Goal: Obtain resource: Obtain resource

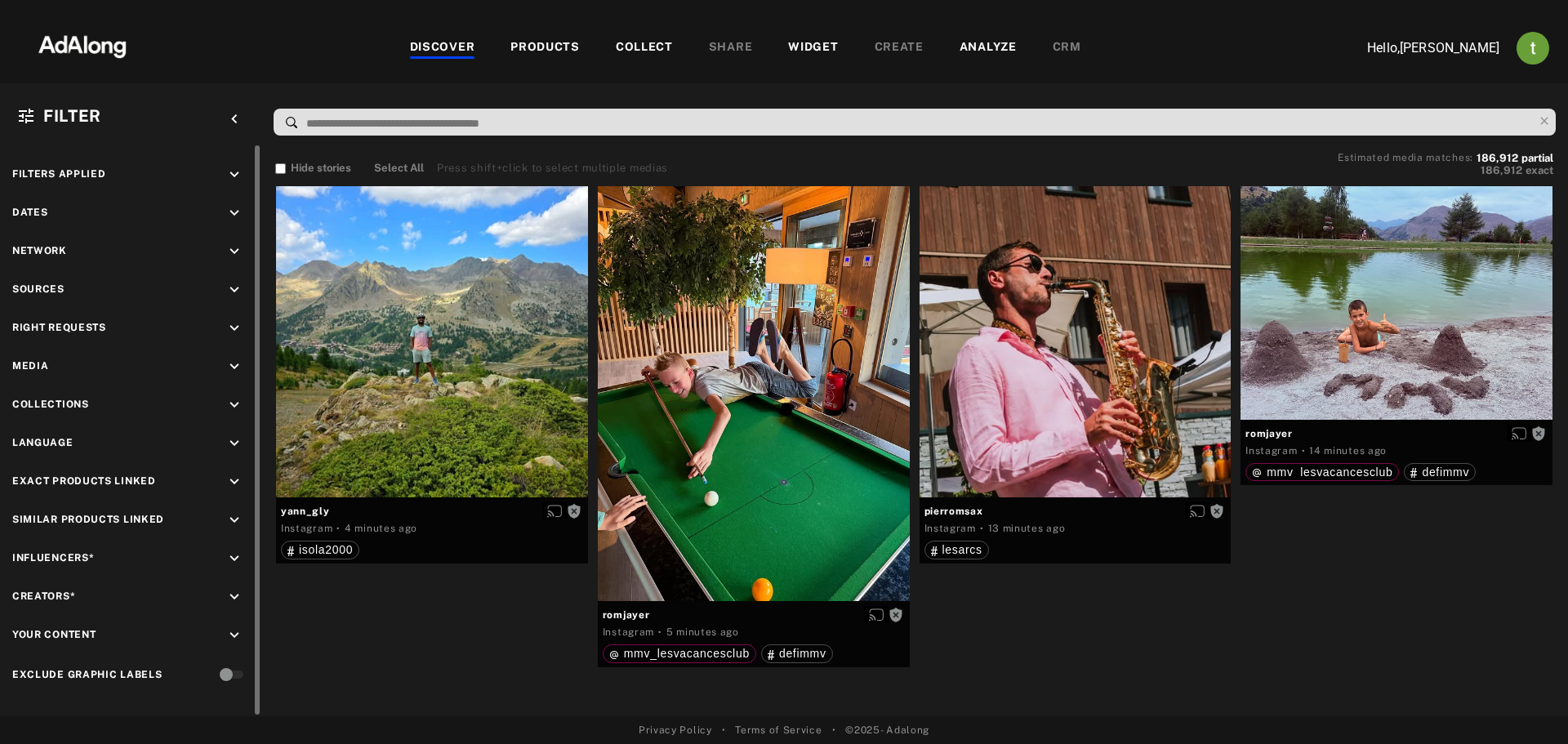
click at [230, 324] on icon "keyboard_arrow_down" at bounding box center [234, 328] width 18 height 18
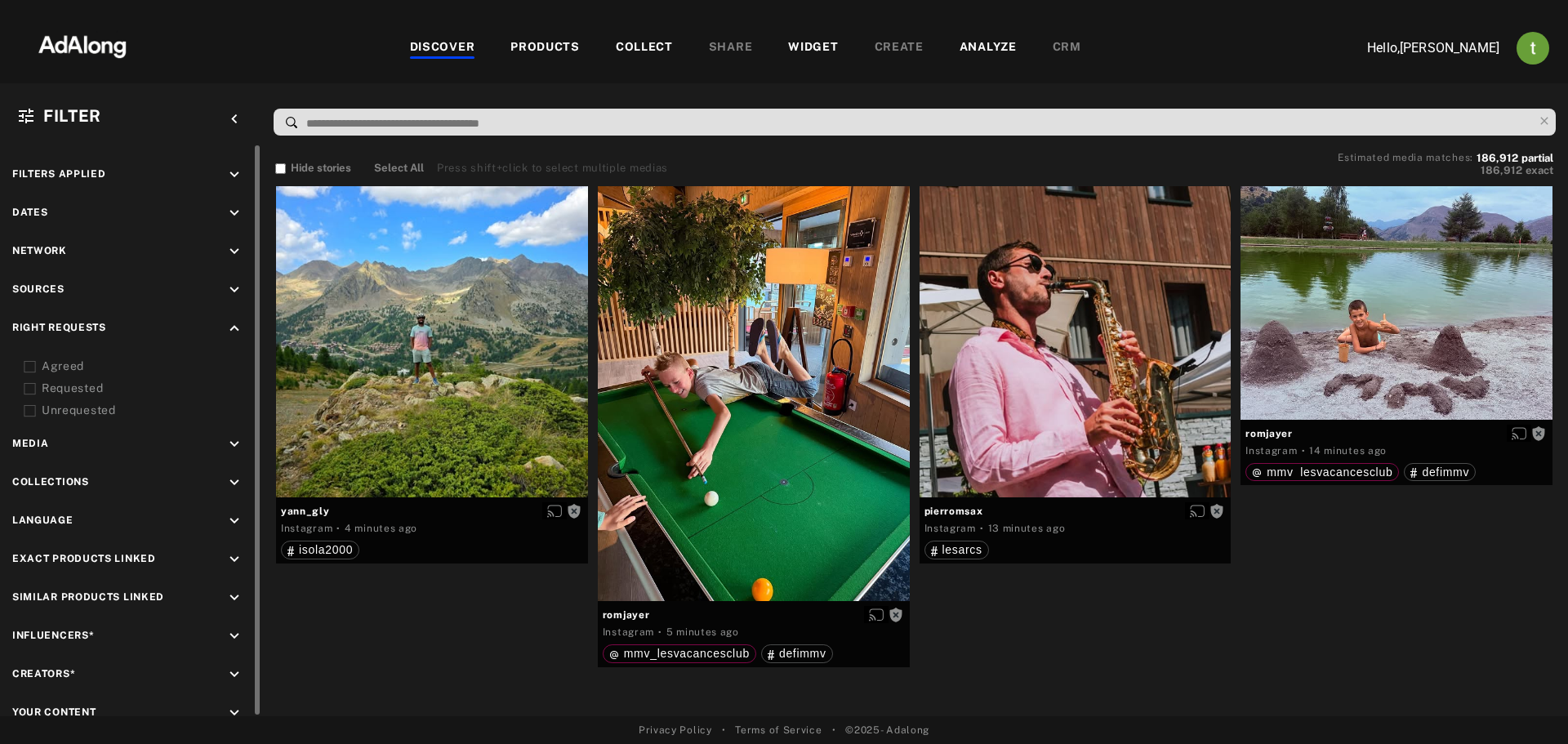
click at [66, 361] on div "Agreed" at bounding box center [145, 366] width 207 height 18
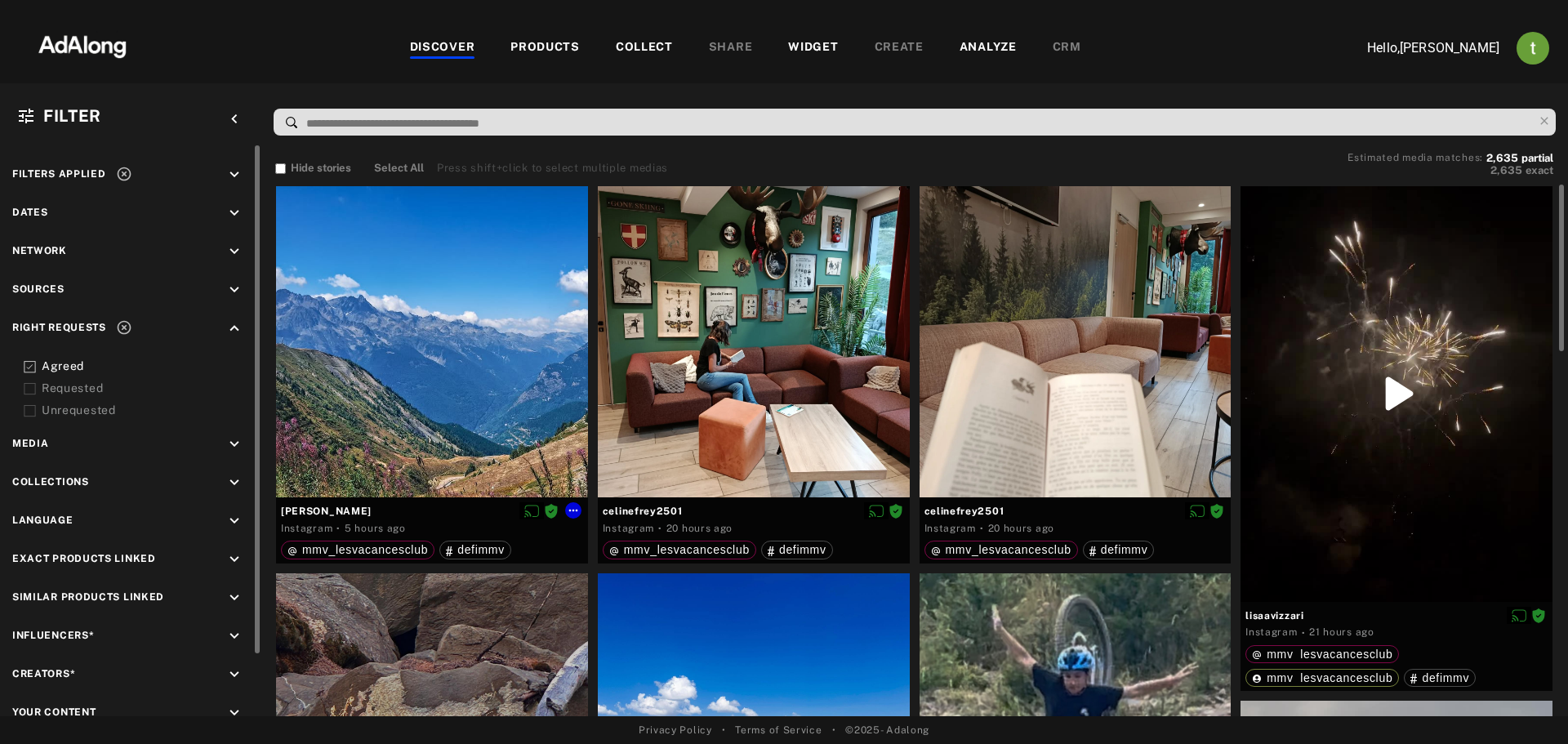
click at [356, 378] on div at bounding box center [431, 342] width 312 height 312
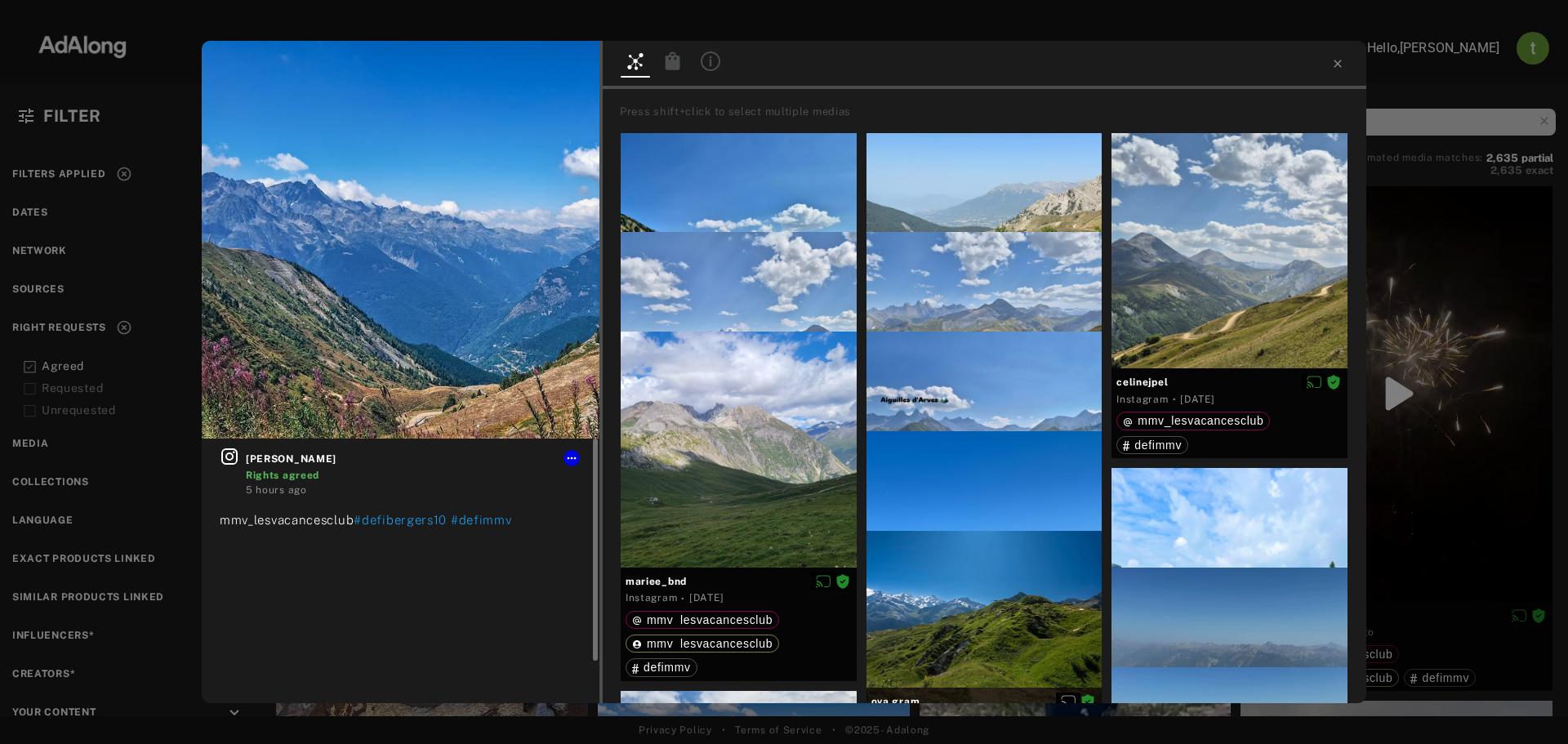
click at [232, 457] on icon at bounding box center [230, 456] width 17 height 17
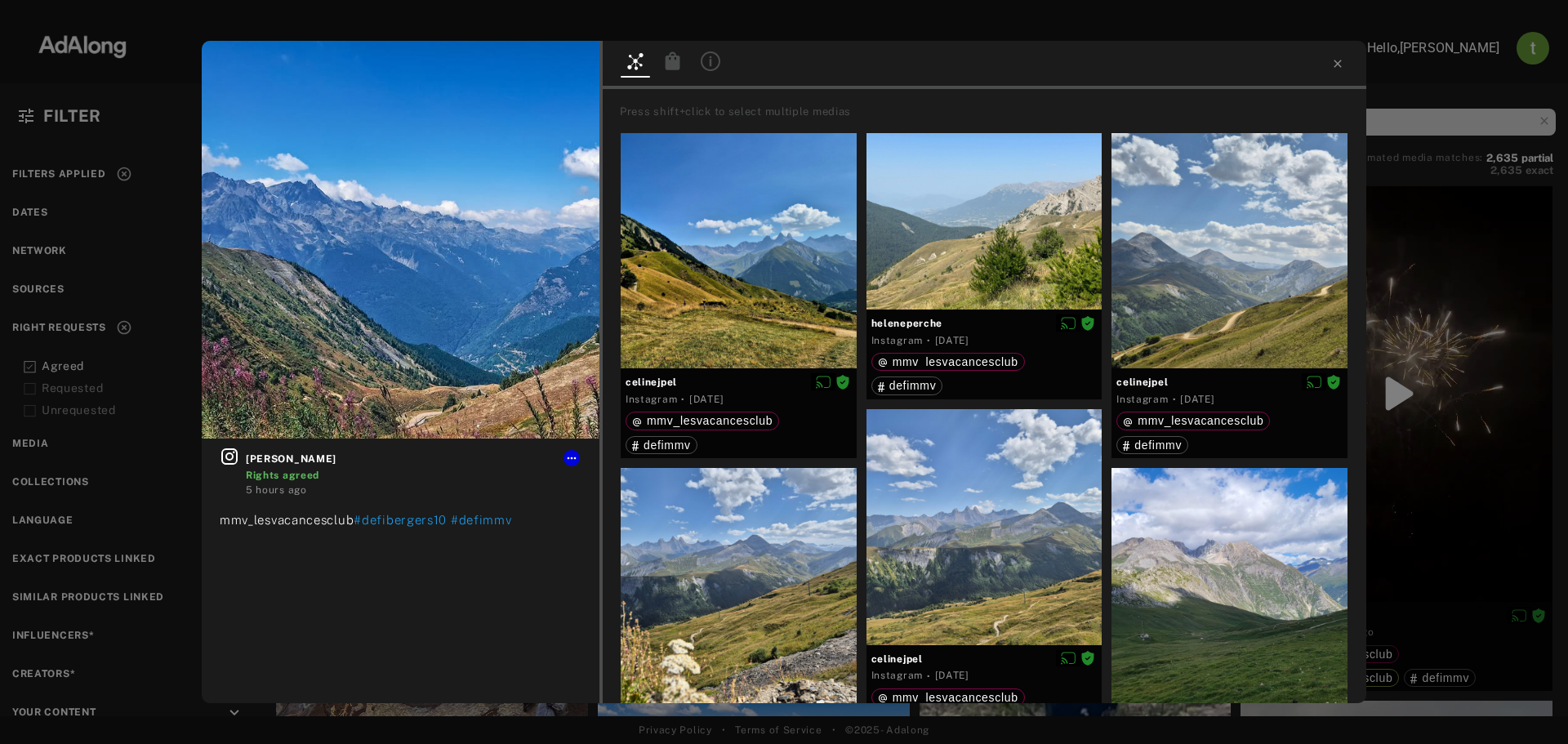
drag, startPoint x: 110, startPoint y: 176, endPoint x: 125, endPoint y: 178, distance: 15.1
click at [111, 176] on div "nicolas_trochon Rights agreed 5 hours ago mmv_lesvacancesclub #defibergers10 #d…" at bounding box center [784, 372] width 1568 height 744
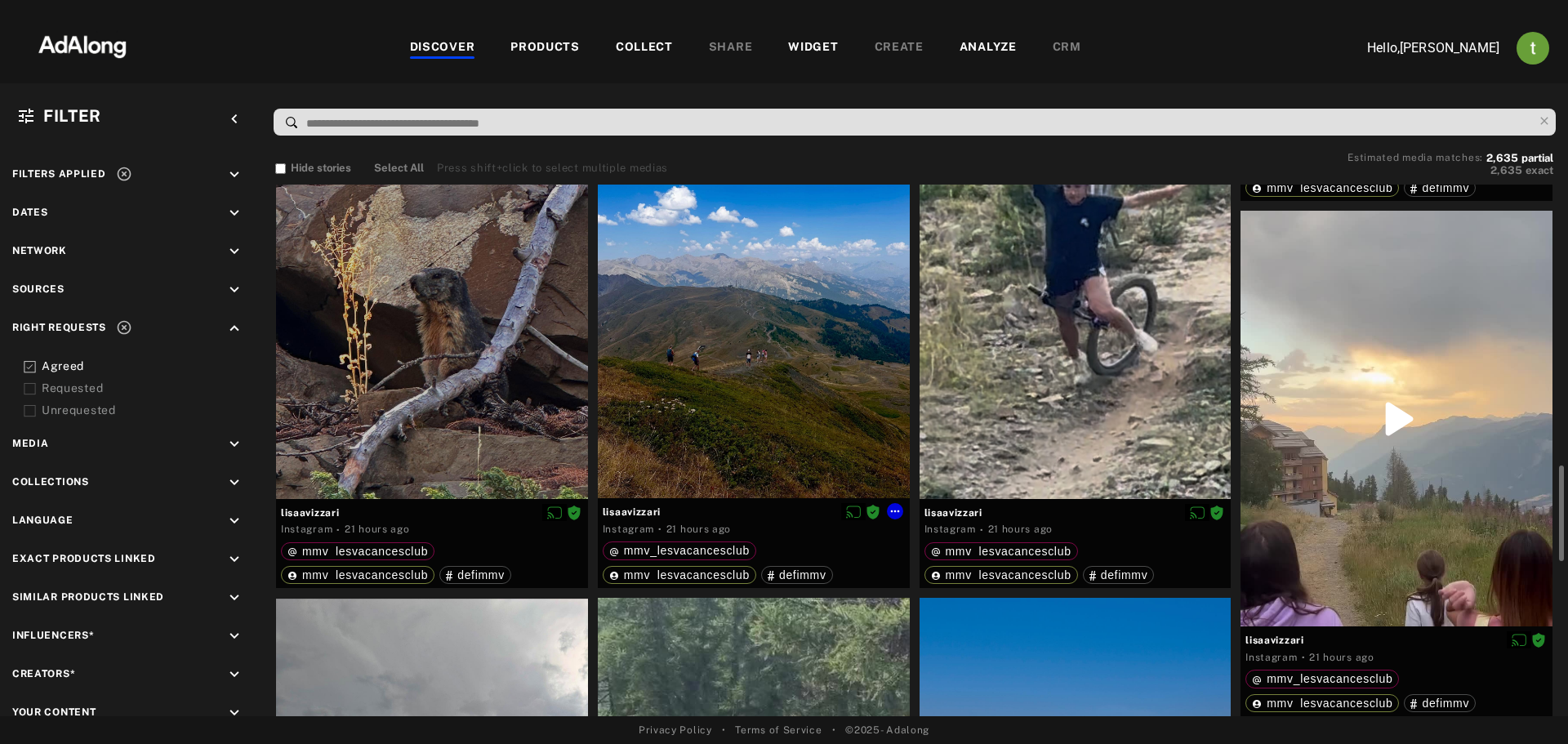
scroll to position [817, 0]
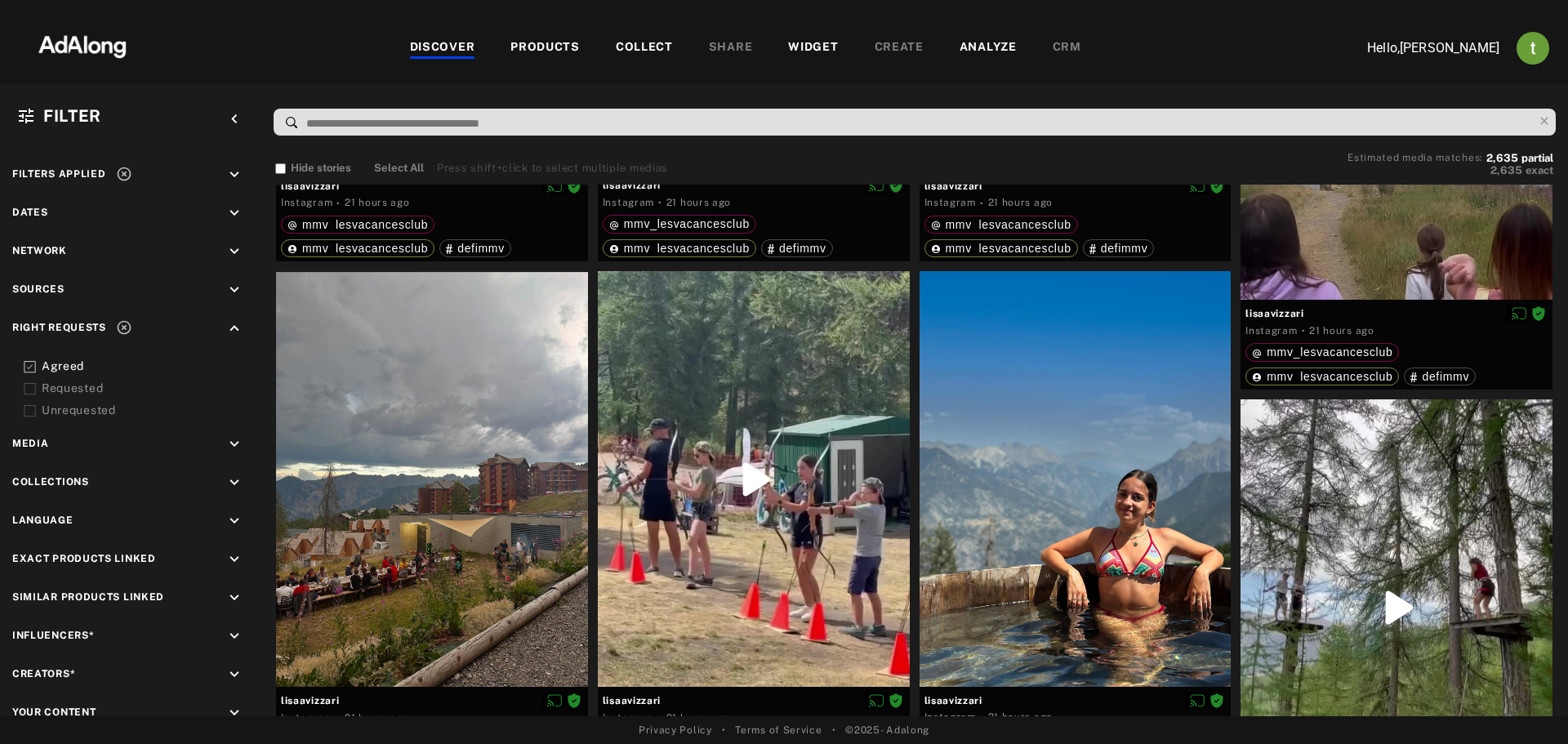
click at [74, 383] on div "Requested" at bounding box center [145, 388] width 207 height 18
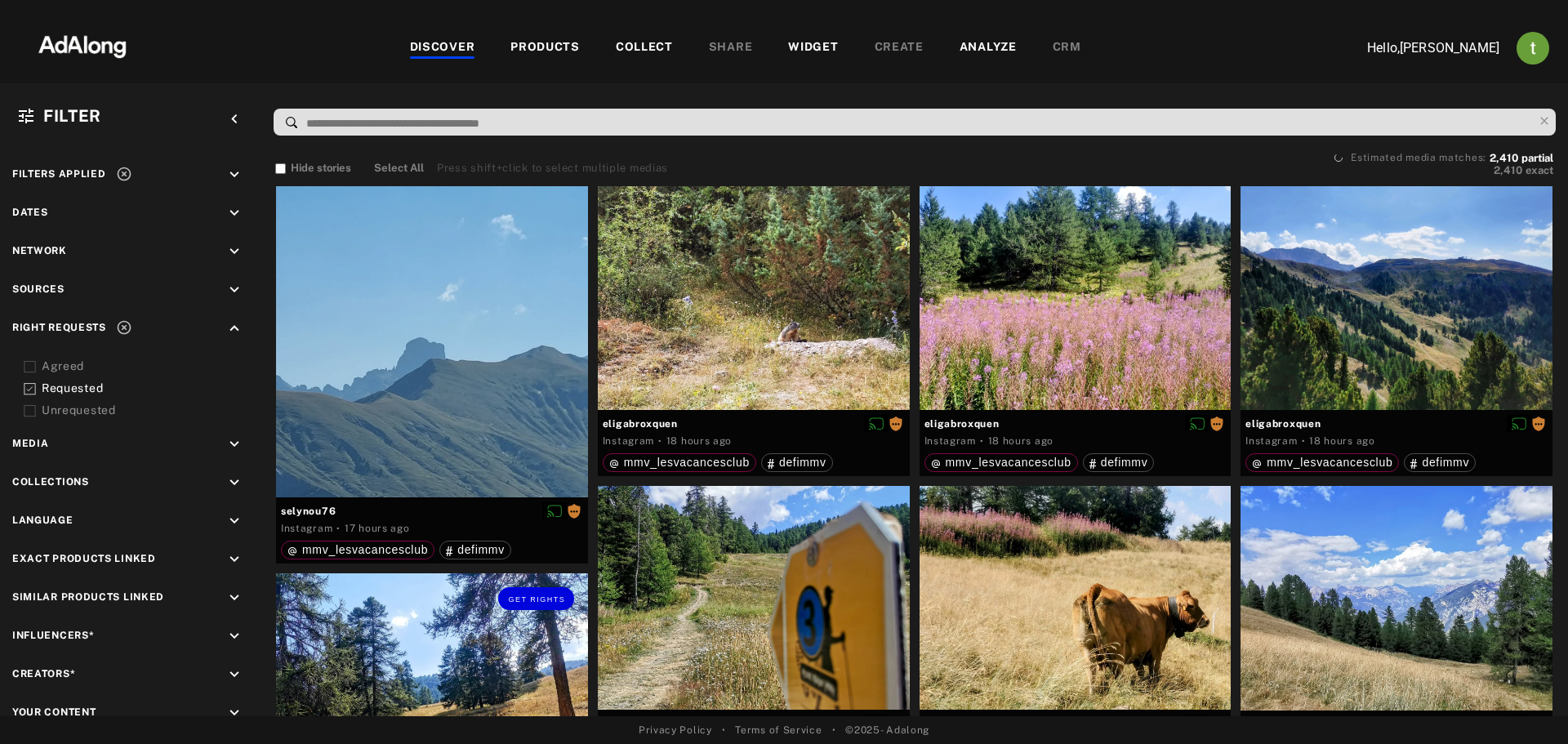
scroll to position [490, 0]
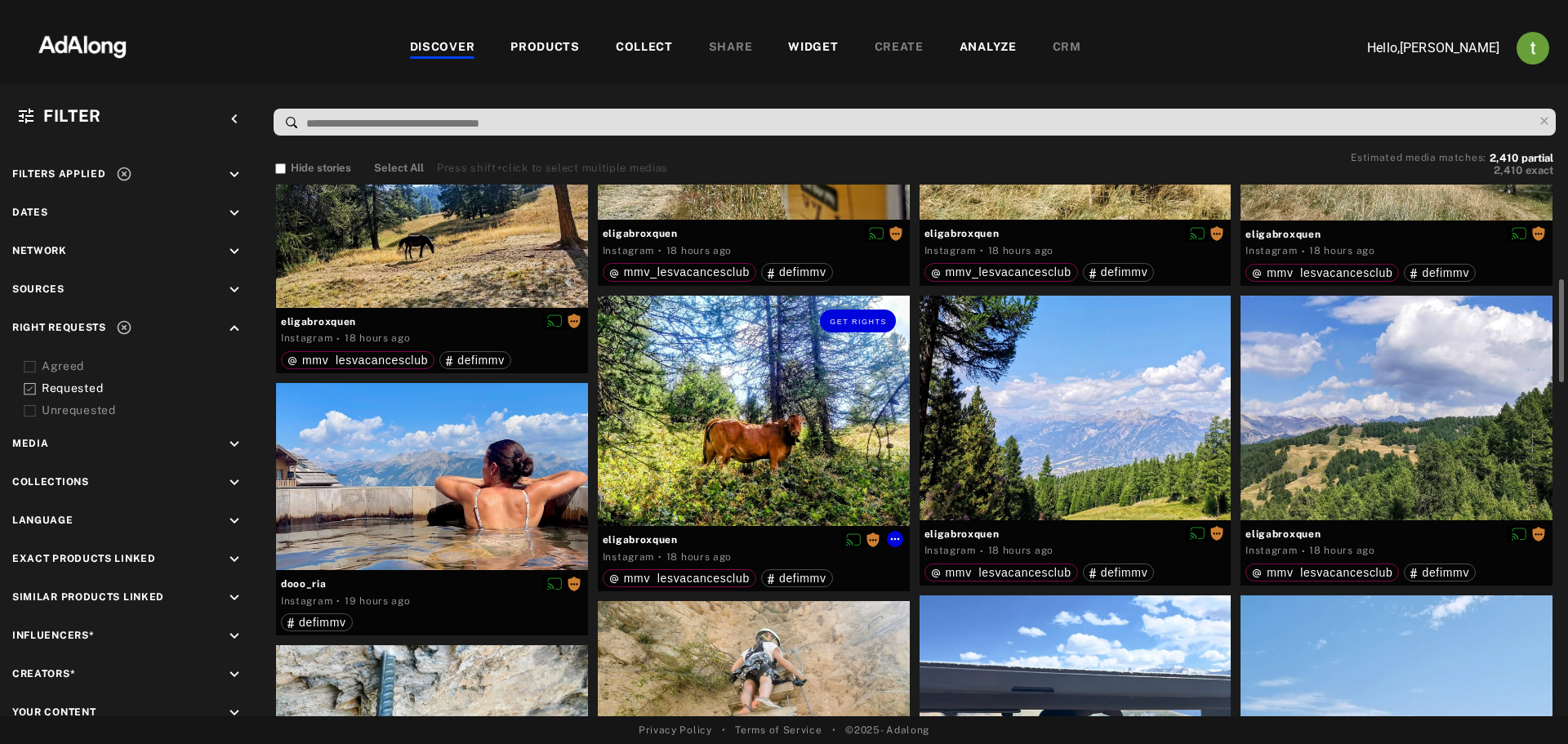
click at [725, 395] on div "Get rights" at bounding box center [753, 411] width 312 height 231
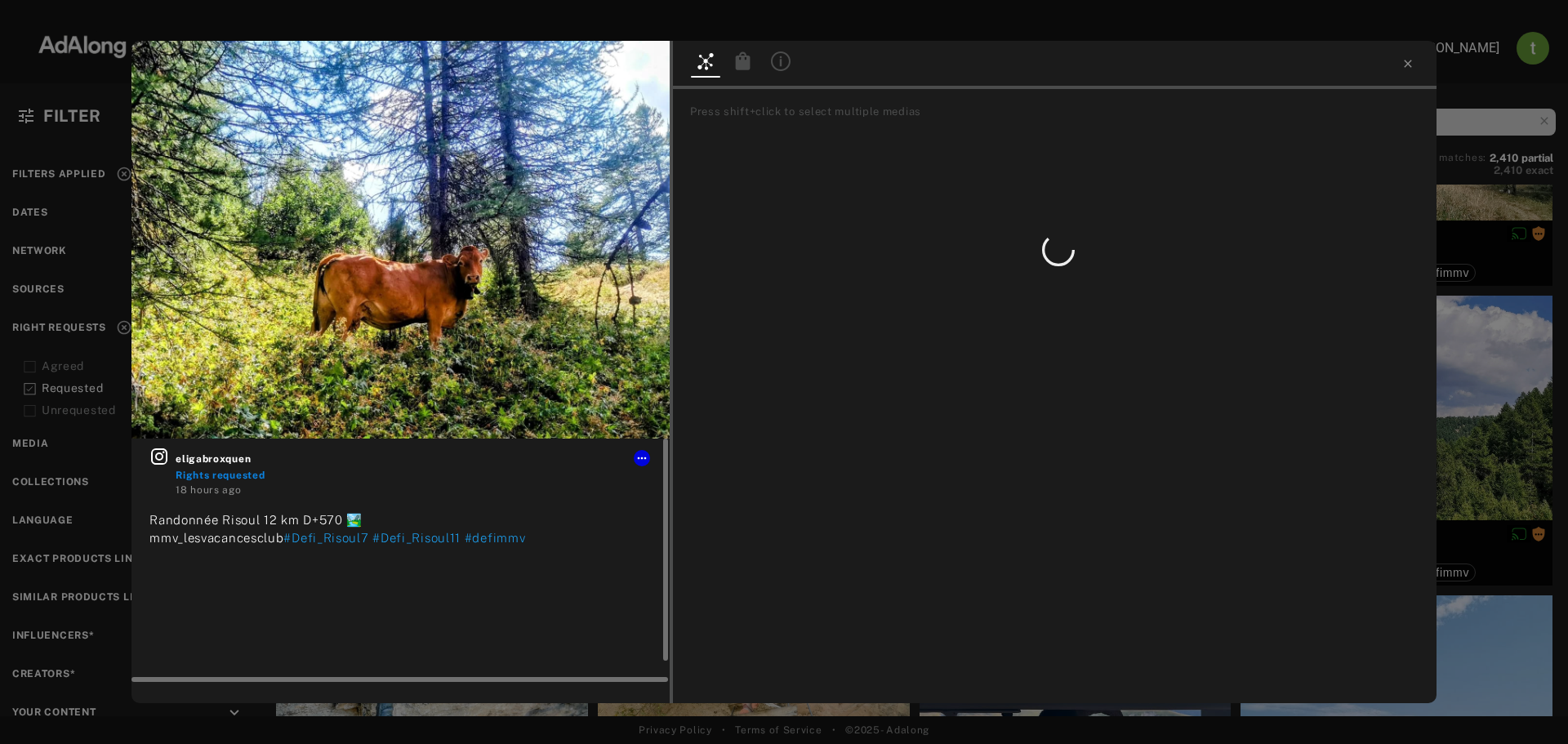
click at [160, 457] on icon at bounding box center [159, 456] width 19 height 19
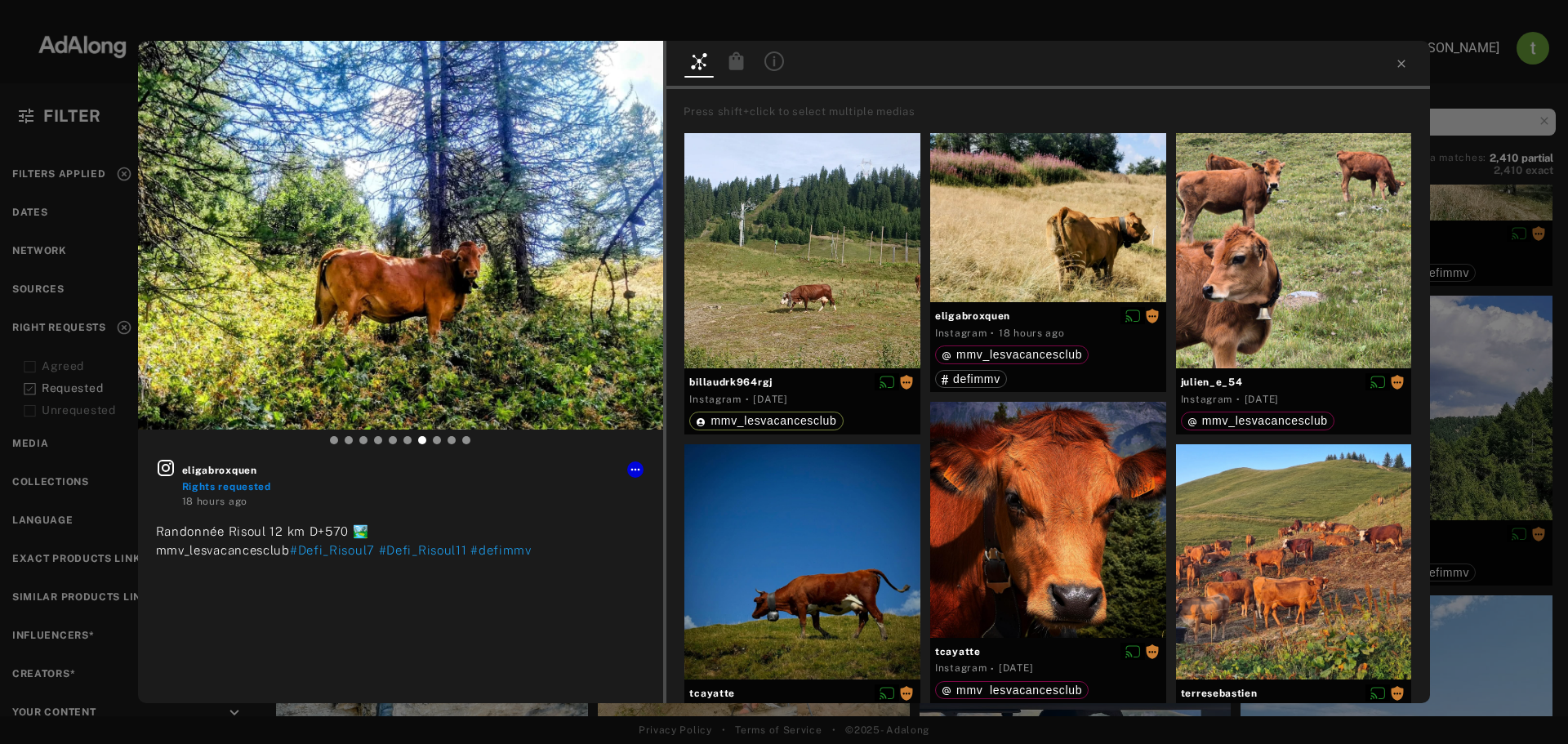
click at [60, 288] on div "eligabroxquen Rights requested 18 hours ago Randonnée Risoul 12 km D+570 🏞️ mmv…" at bounding box center [784, 372] width 1568 height 744
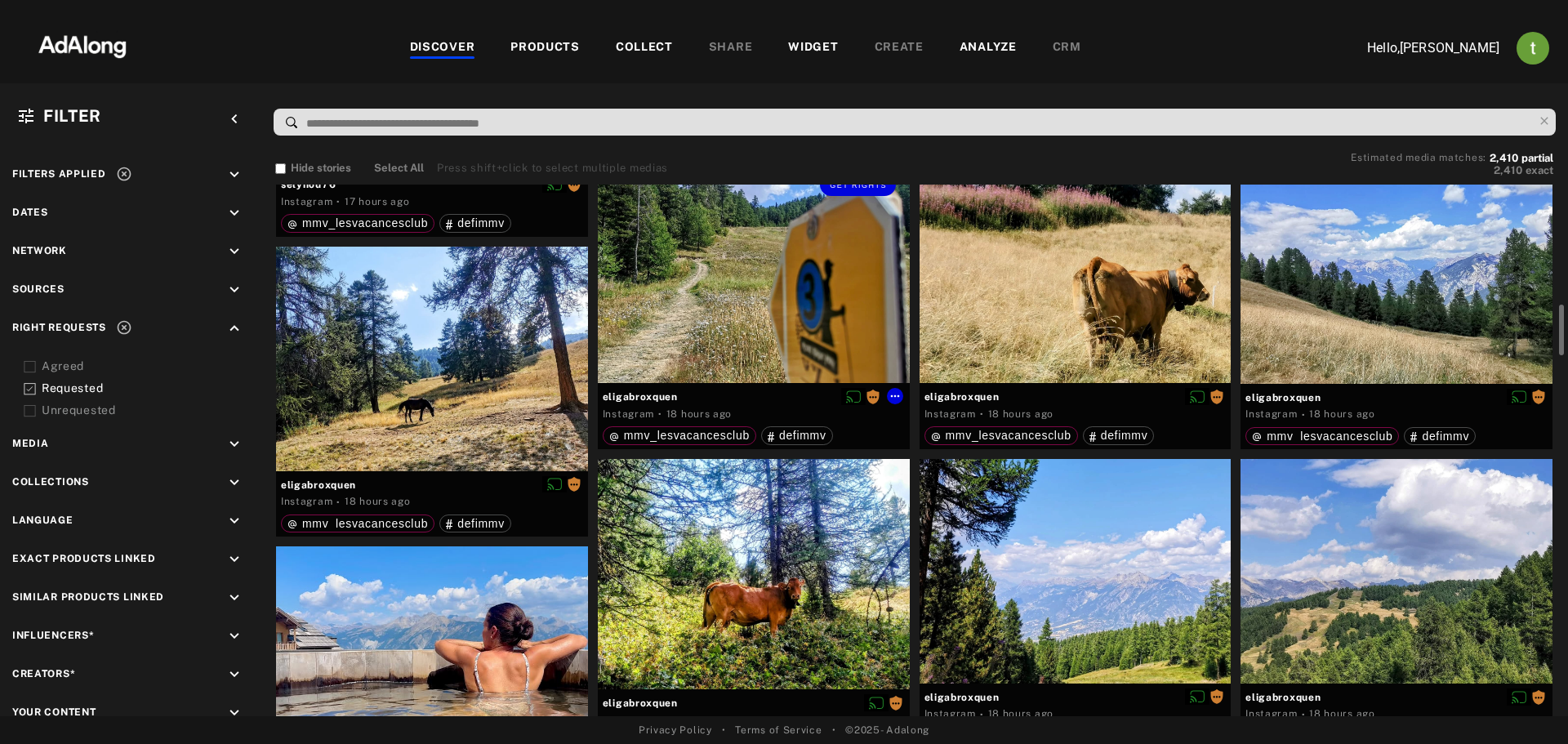
scroll to position [490, 0]
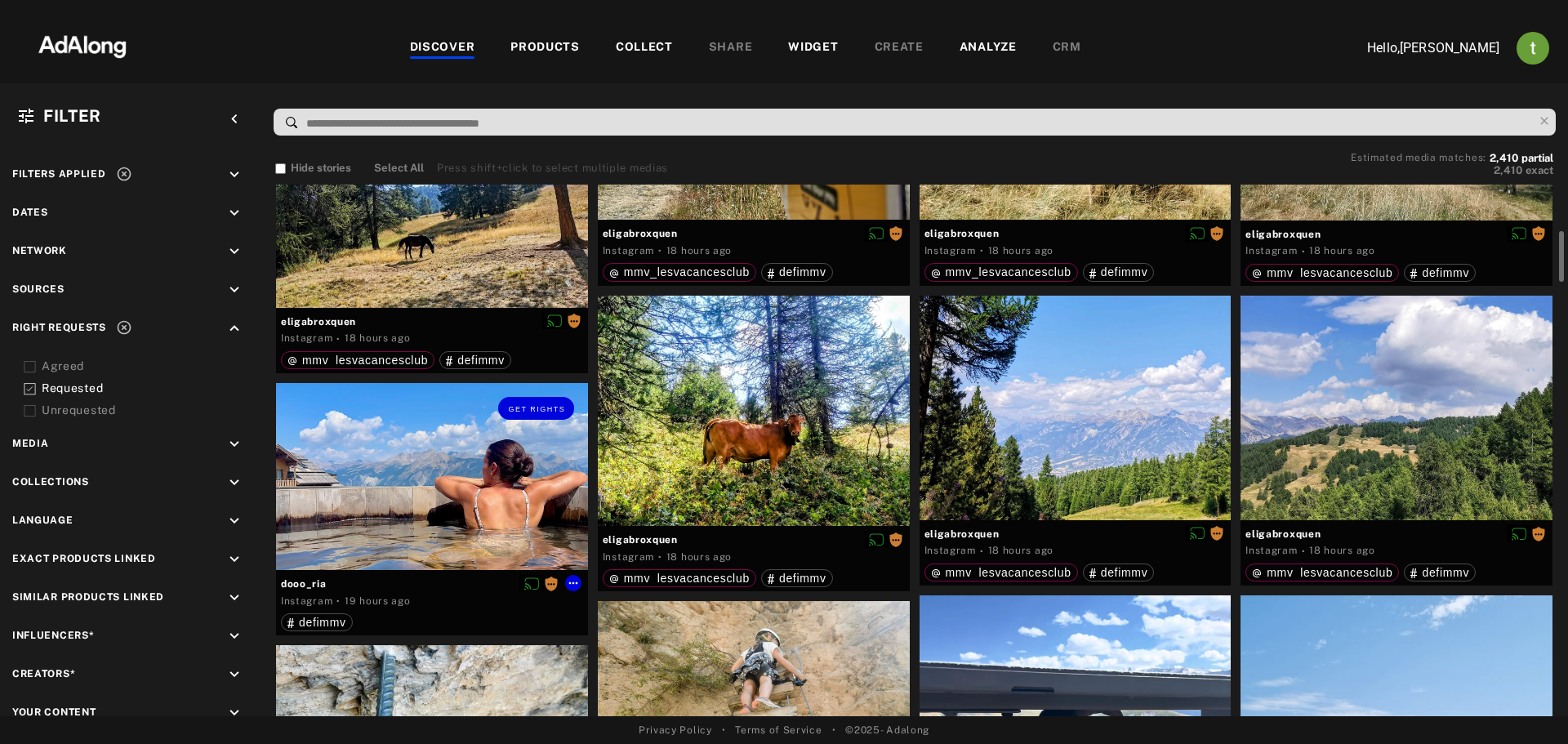
click at [401, 451] on div "Get rights" at bounding box center [431, 476] width 312 height 187
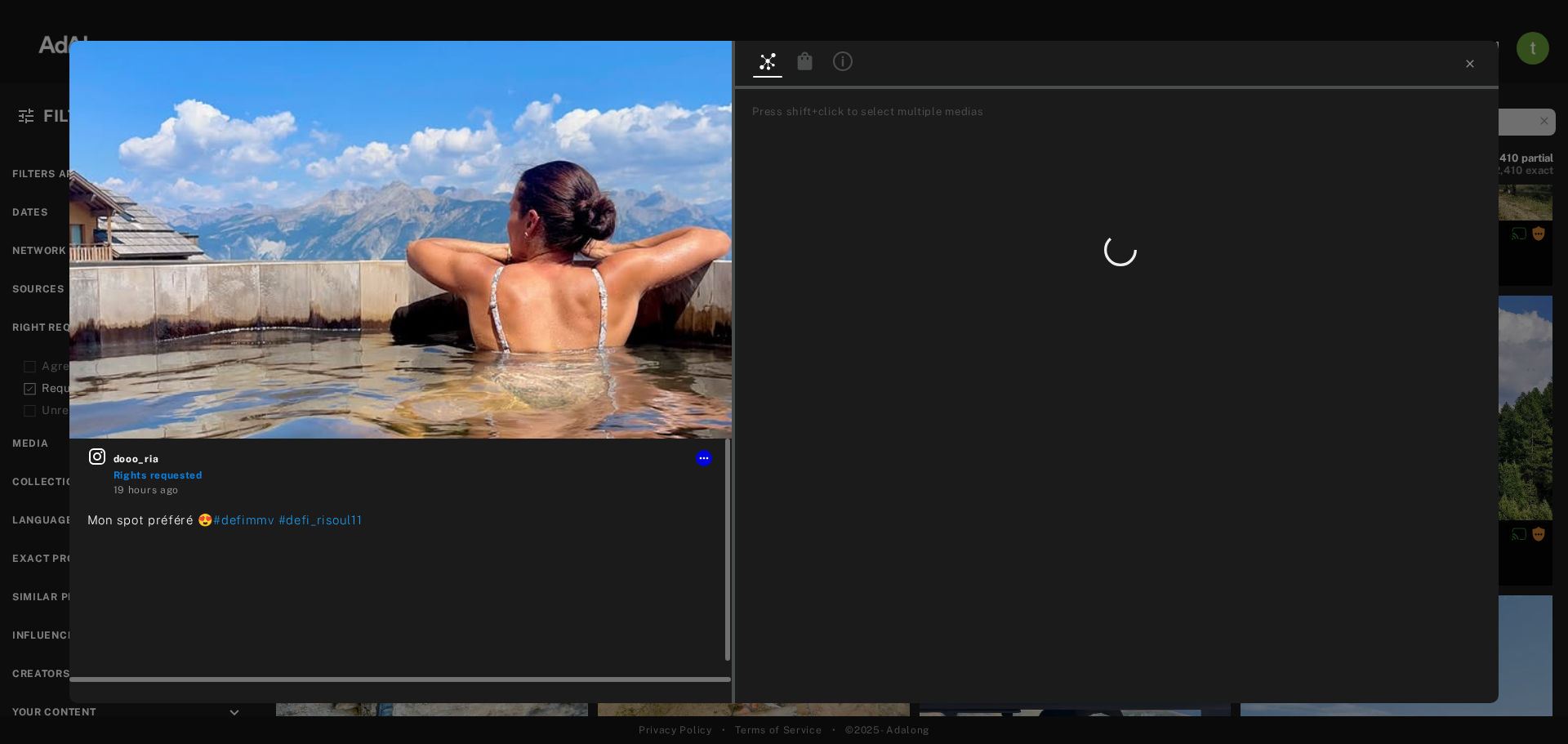
click at [96, 459] on icon at bounding box center [97, 456] width 17 height 17
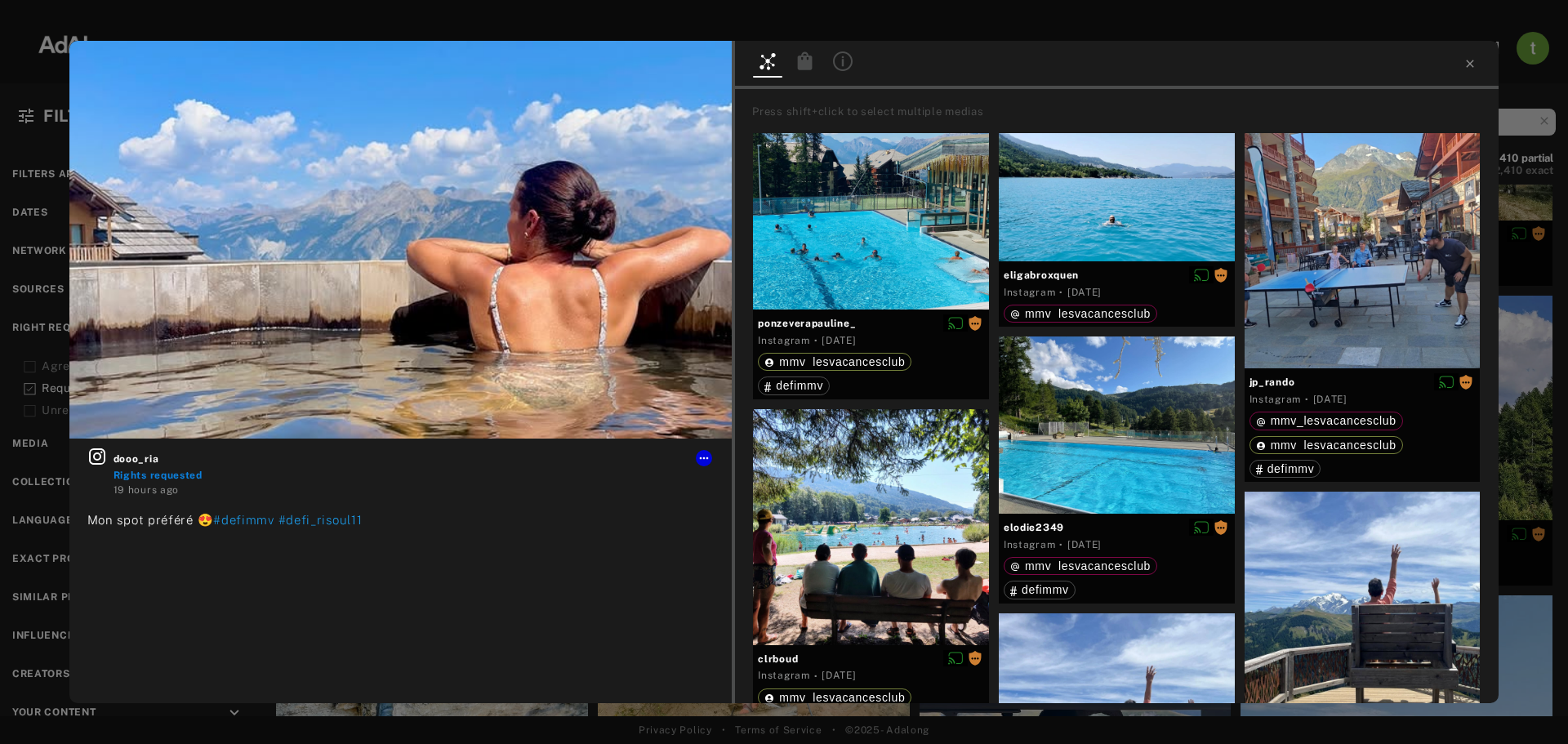
click at [1509, 298] on div "dooo_ria Rights requested 19 hours ago Mon spot préféré 😍 #defimmv #defi_risoul…" at bounding box center [784, 372] width 1568 height 744
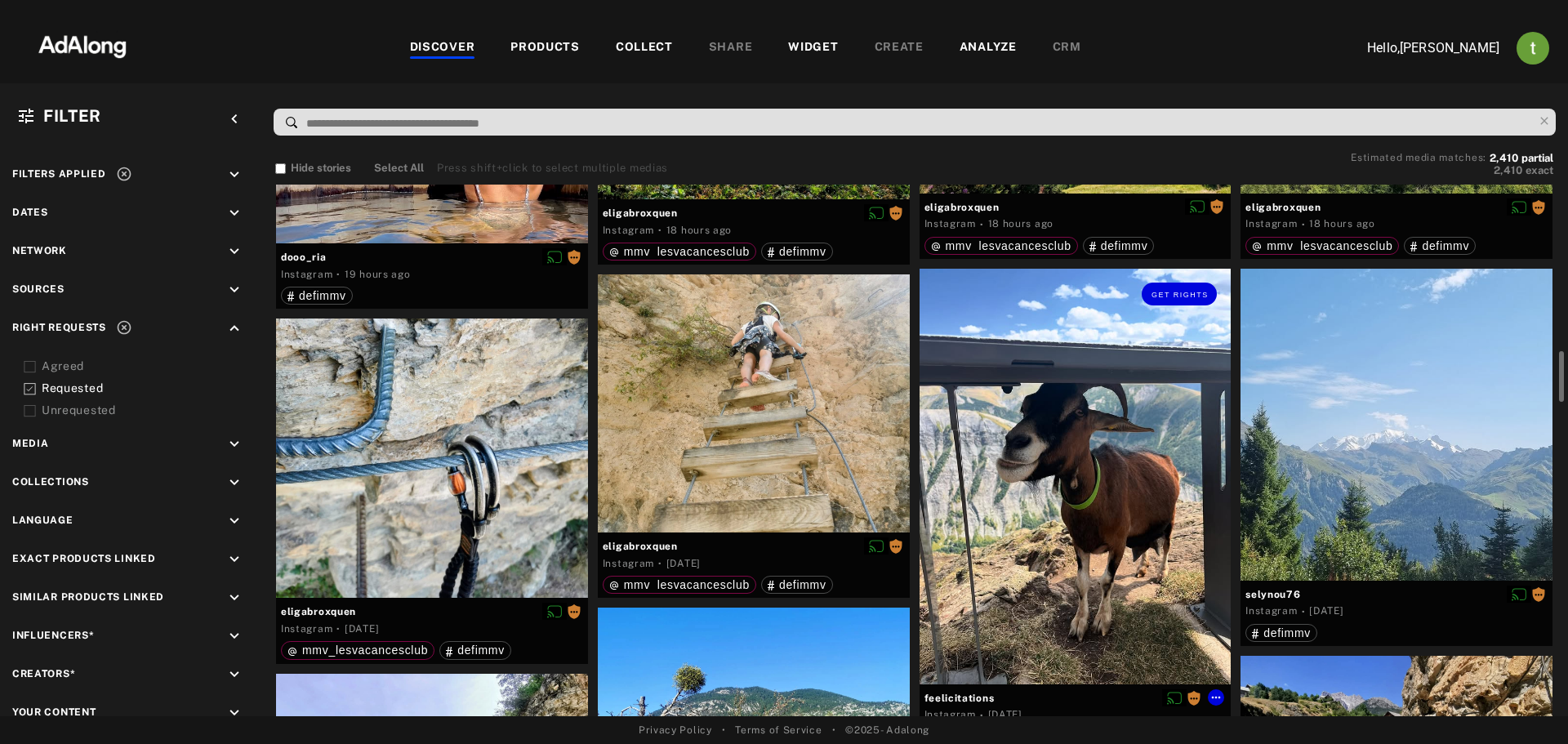
scroll to position [899, 0]
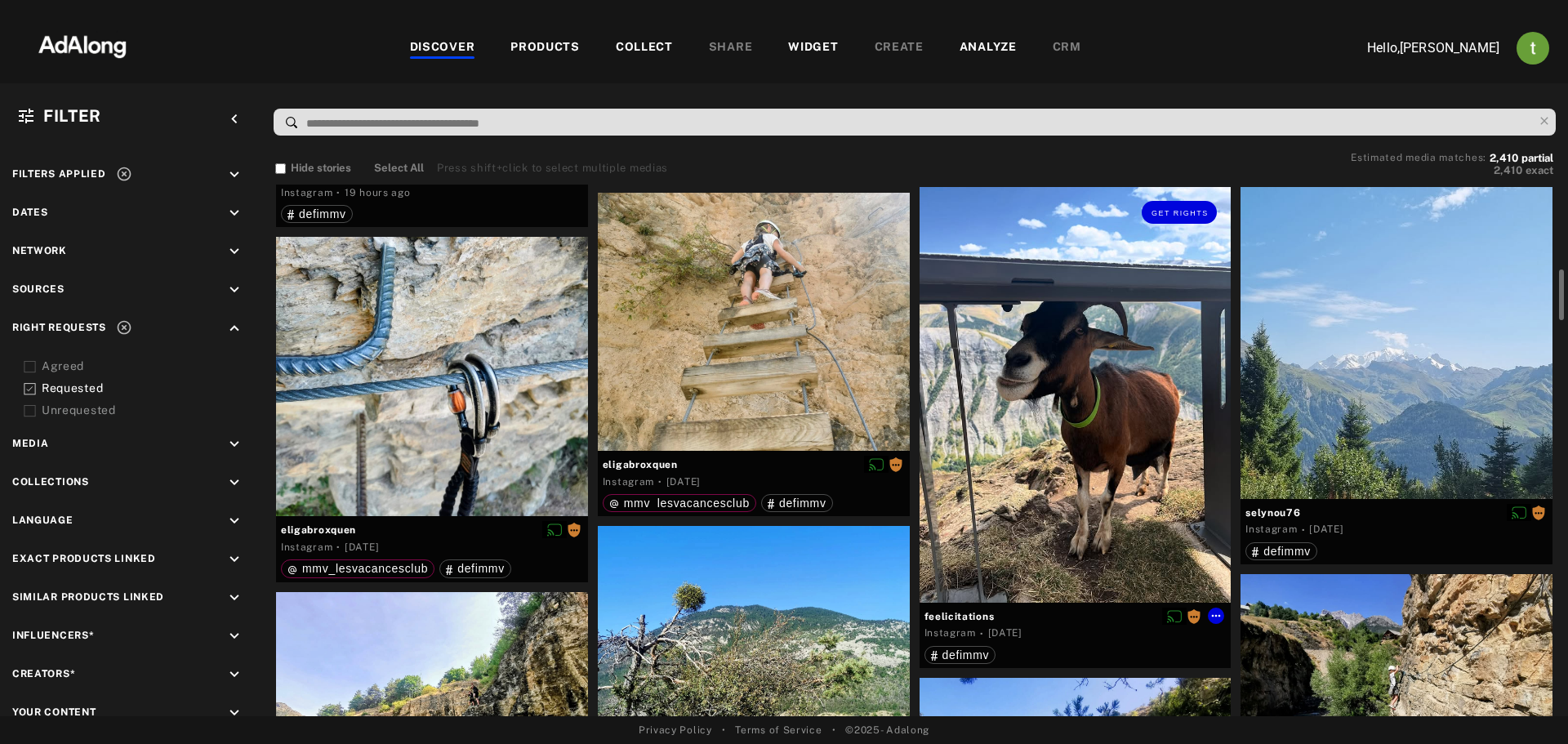
click at [1031, 390] on div "Get rights" at bounding box center [1075, 395] width 312 height 415
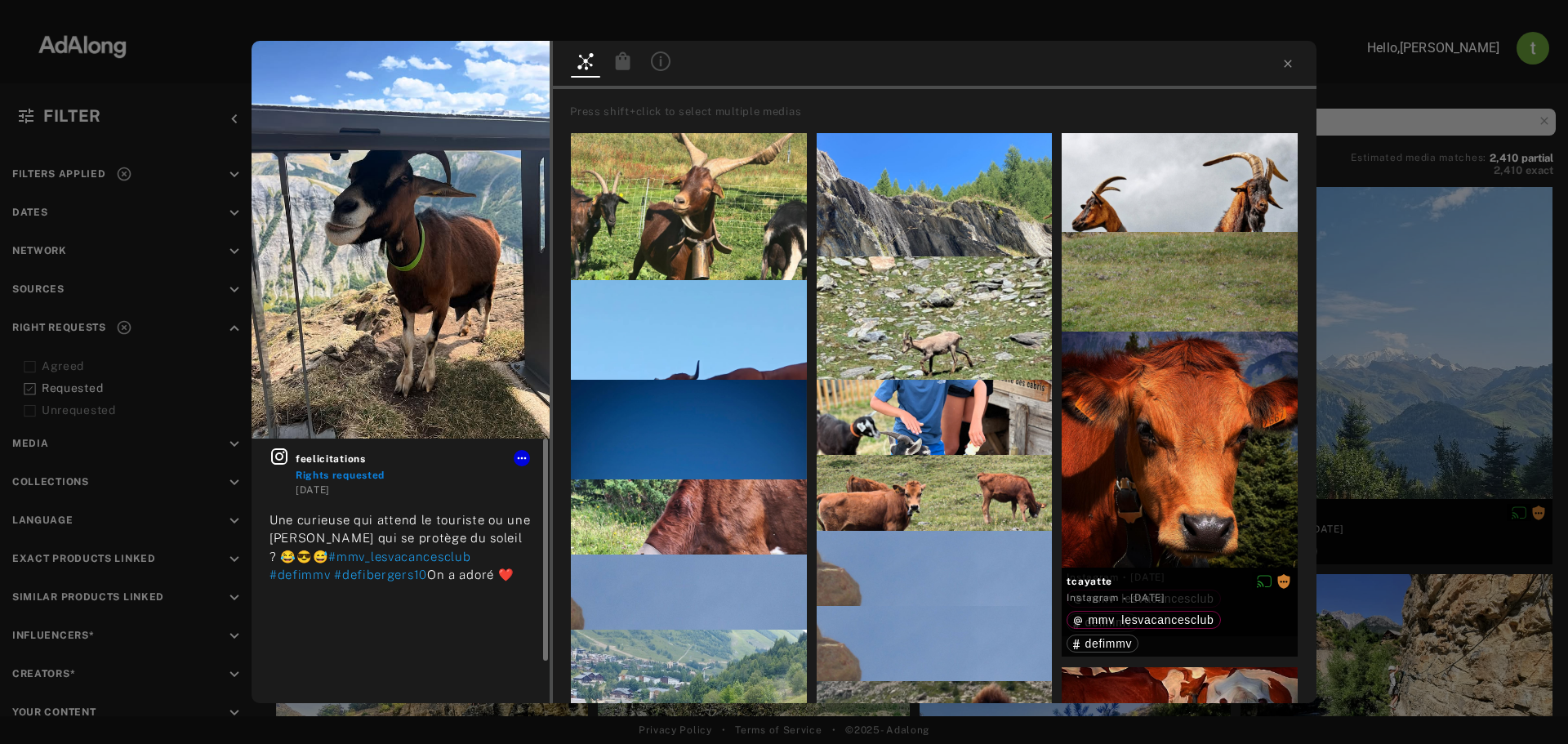
click at [274, 453] on icon at bounding box center [278, 456] width 19 height 19
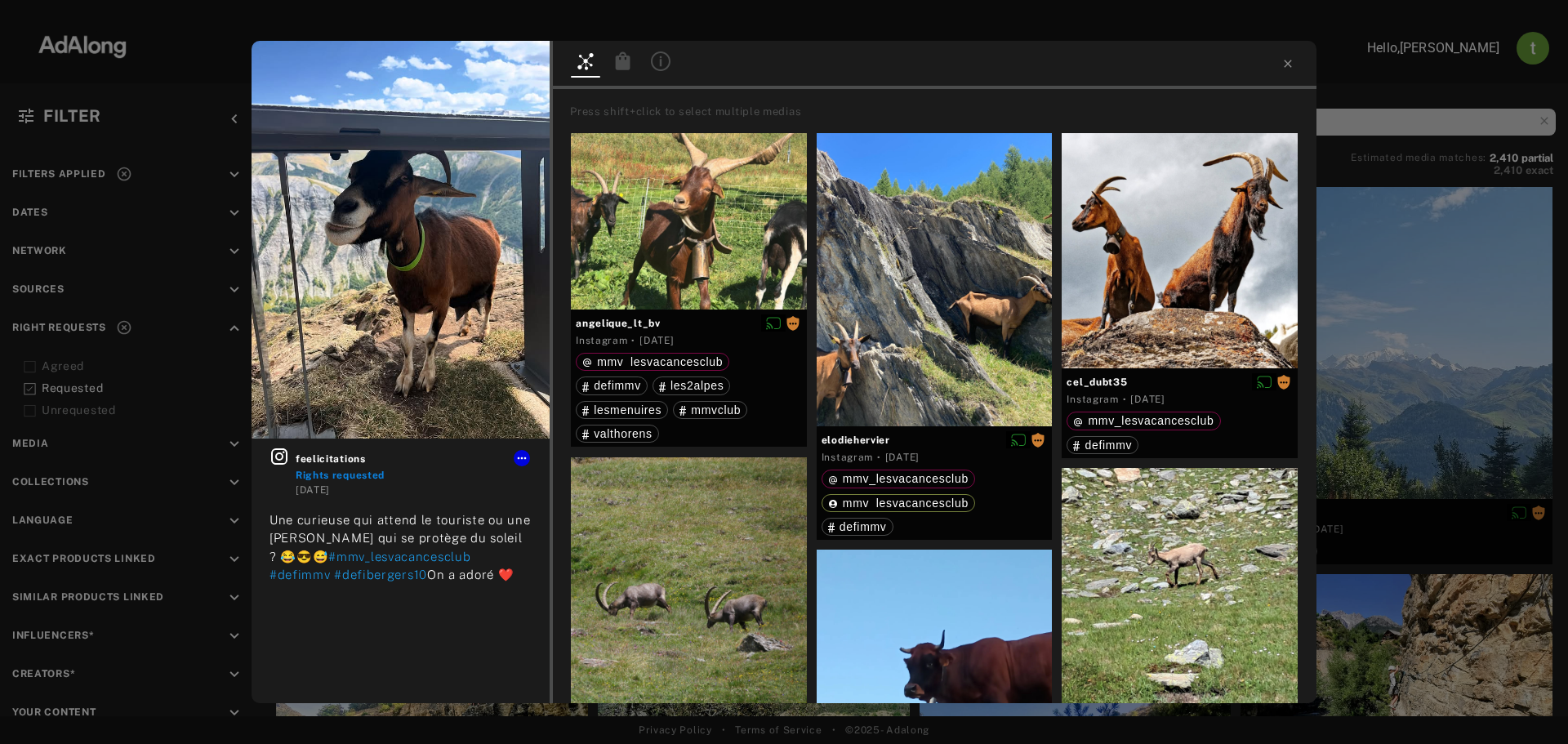
click at [175, 245] on div "feelicitations Rights requested [DATE] Une curieuse qui attend le touriste ou u…" at bounding box center [784, 372] width 1568 height 744
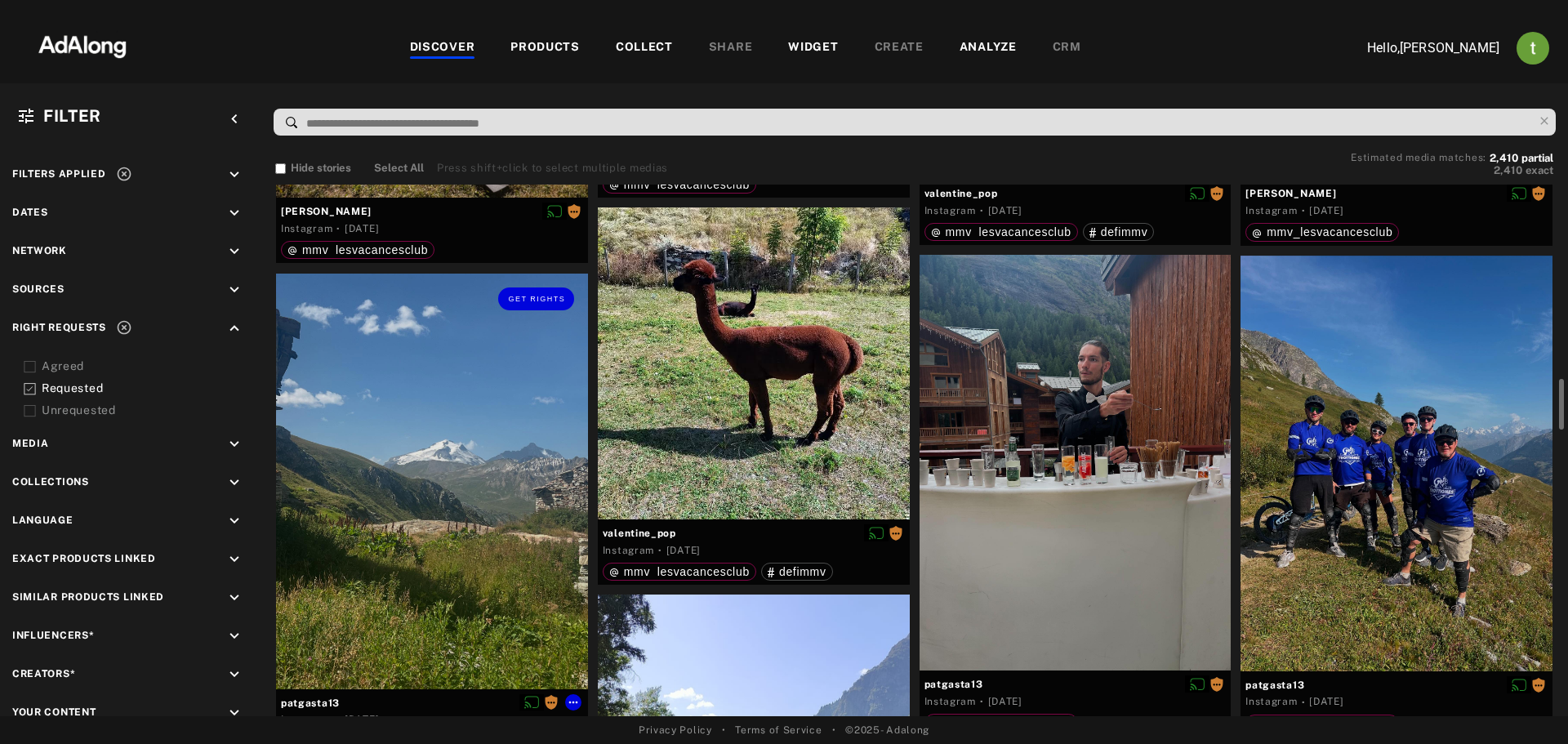
scroll to position [2123, 0]
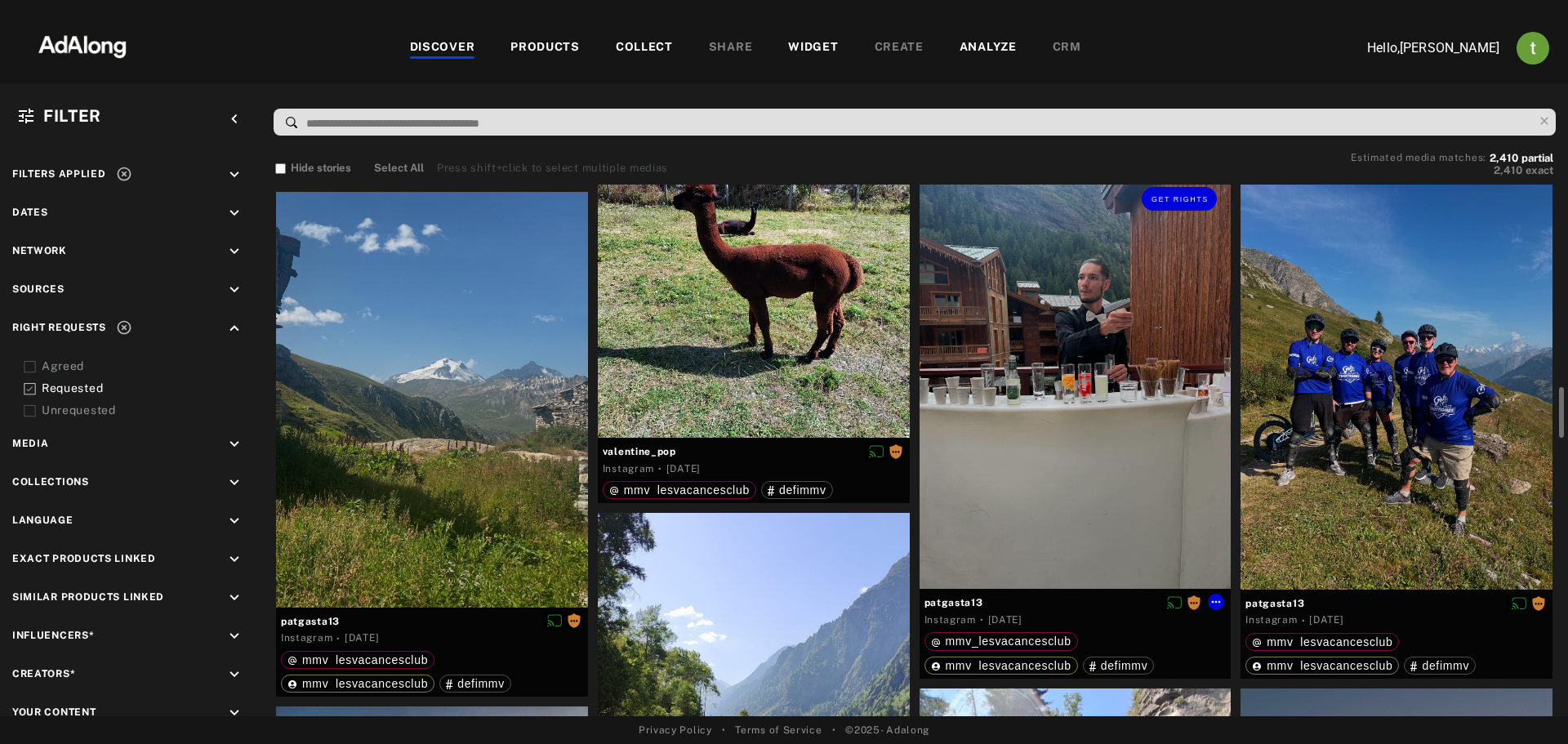
click at [982, 373] on div "Get rights" at bounding box center [1075, 380] width 312 height 415
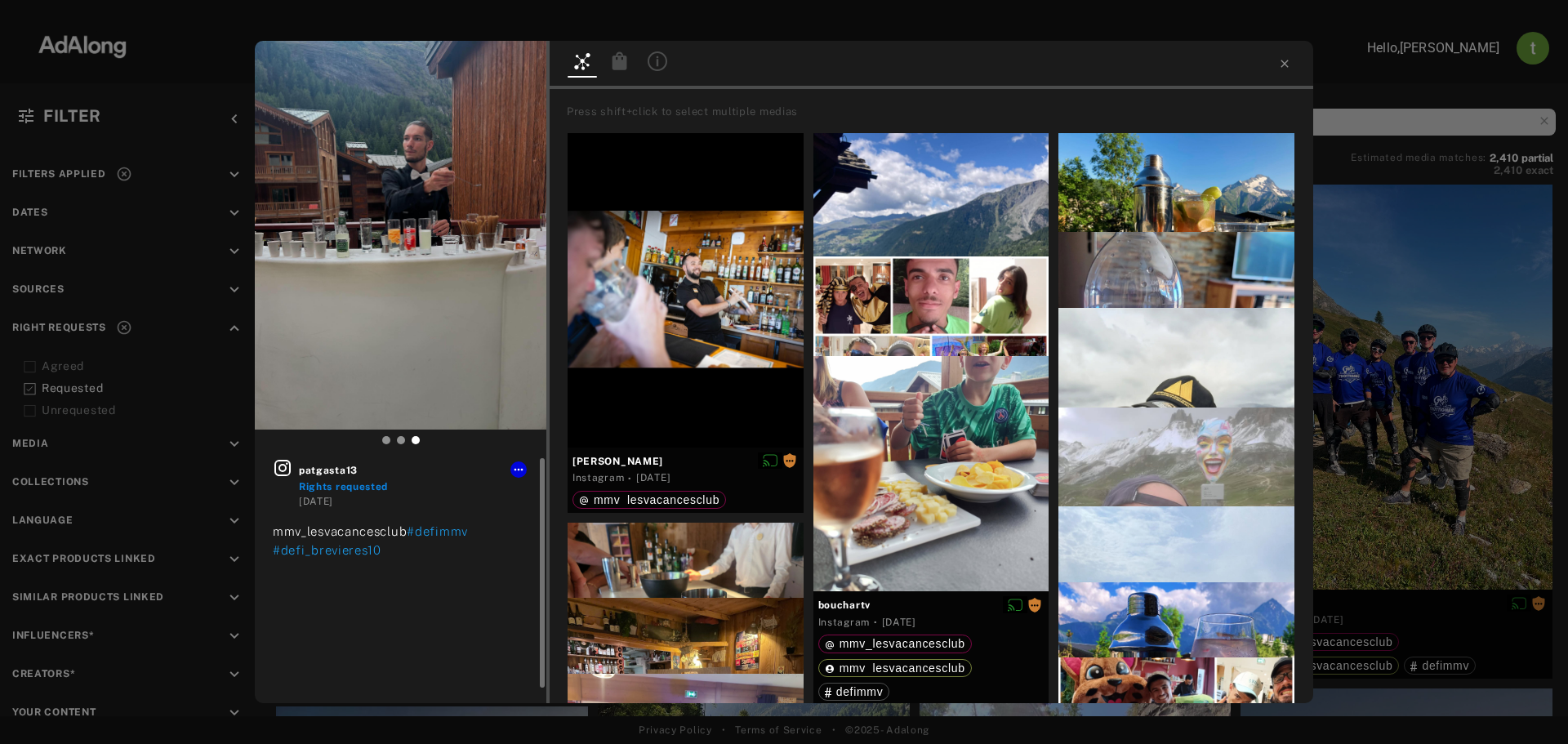
click at [283, 464] on icon at bounding box center [282, 467] width 19 height 19
